Goal: Task Accomplishment & Management: Use online tool/utility

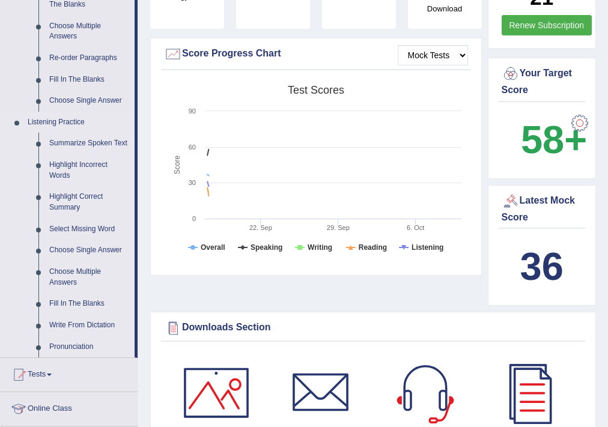
scroll to position [481, 0]
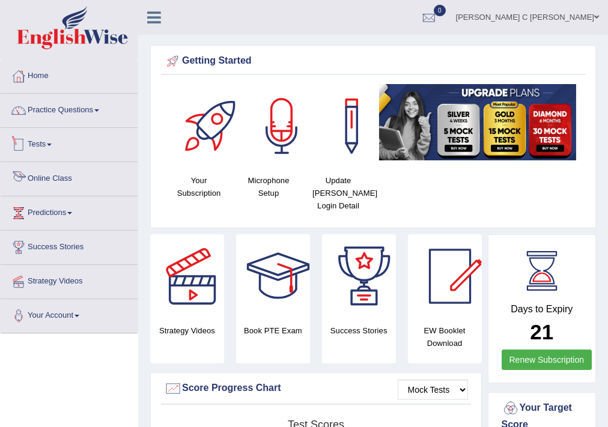
click at [68, 156] on link "Tests" at bounding box center [69, 143] width 137 height 30
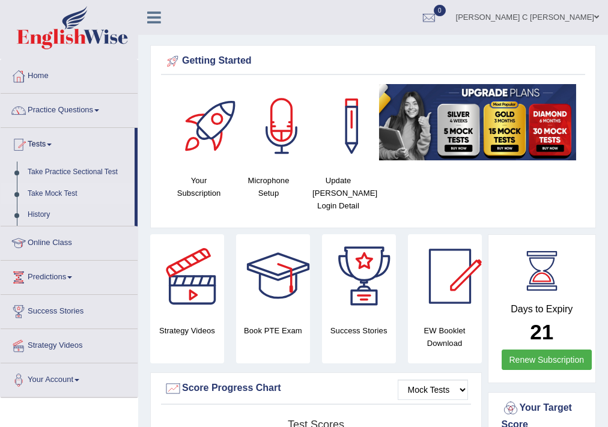
click at [60, 196] on link "Take Mock Test" at bounding box center [78, 194] width 112 height 22
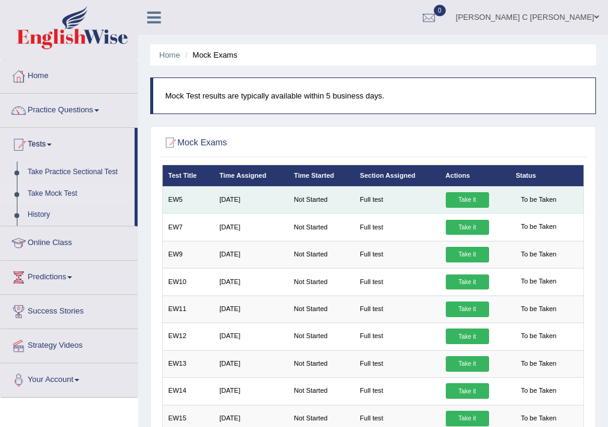
click at [458, 204] on link "Take it" at bounding box center [467, 200] width 43 height 16
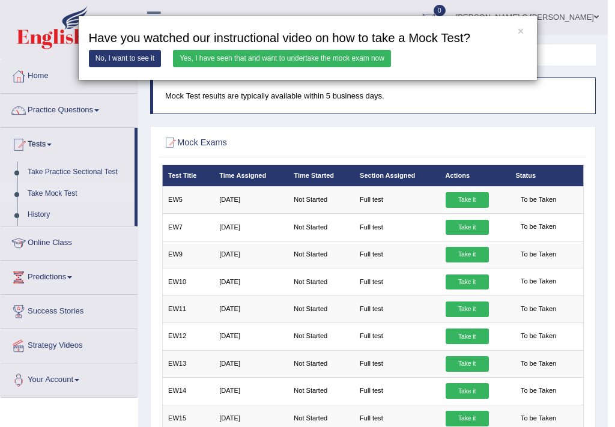
click at [312, 53] on link "Yes, I have seen that and want to undertake the mock exam now" at bounding box center [282, 58] width 218 height 17
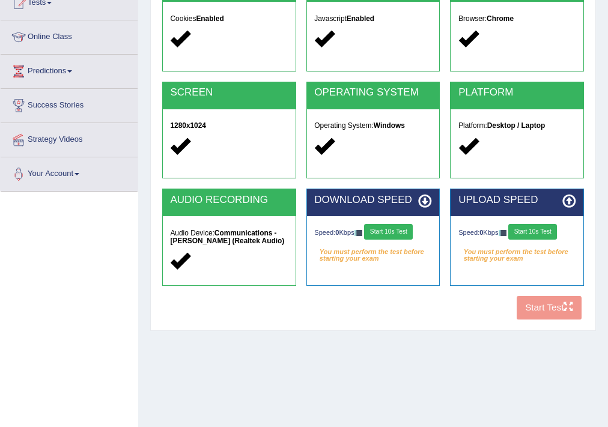
scroll to position [192, 0]
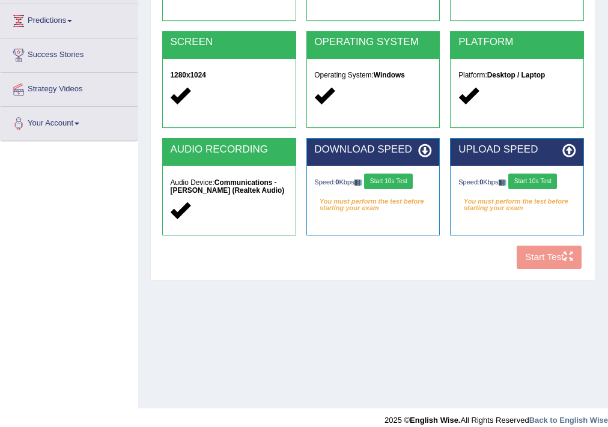
click at [410, 187] on button "Start 10s Test" at bounding box center [388, 182] width 49 height 16
click at [543, 184] on button "Start 10s Test" at bounding box center [532, 182] width 49 height 16
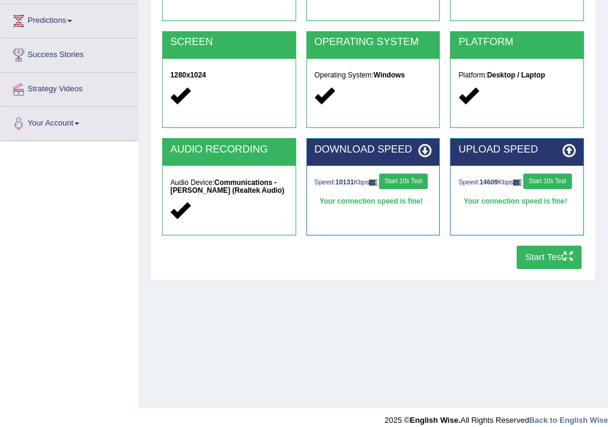
click at [532, 252] on button "Start Test" at bounding box center [549, 257] width 65 height 23
